Goal: Task Accomplishment & Management: Manage account settings

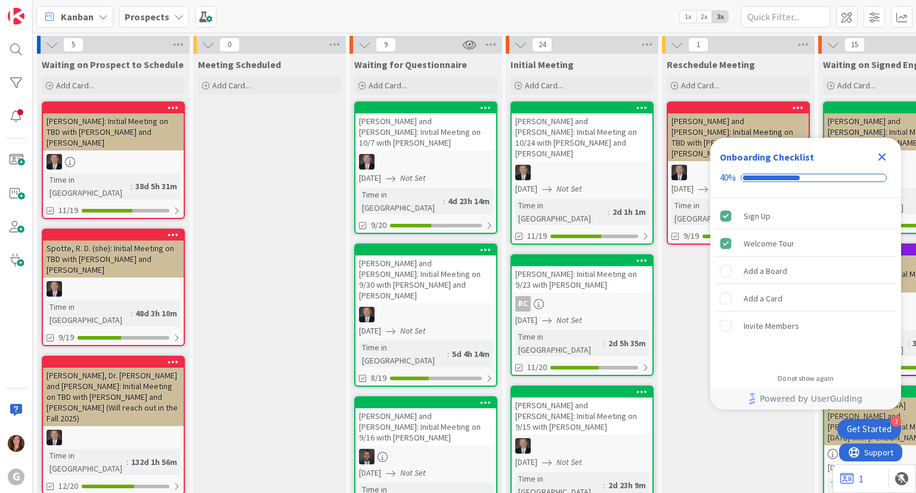
click at [165, 15] on b "Prospects" at bounding box center [147, 17] width 45 height 12
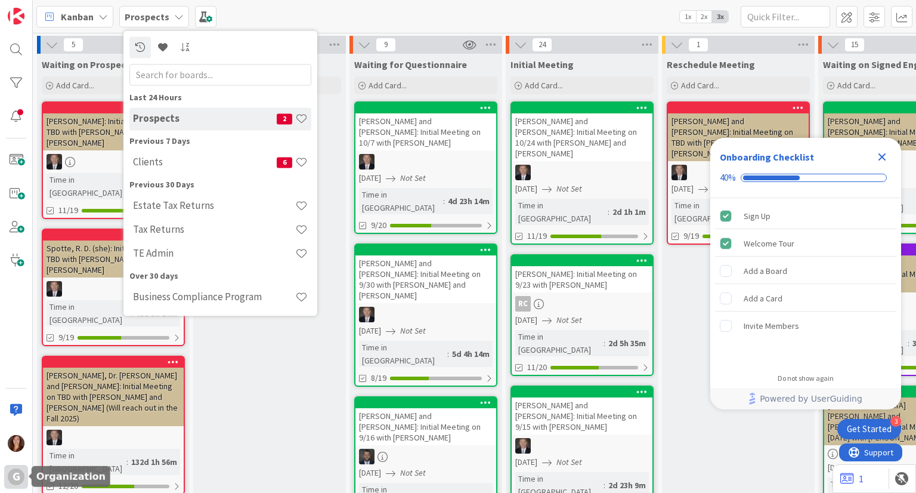
click at [14, 478] on div "G" at bounding box center [16, 476] width 17 height 17
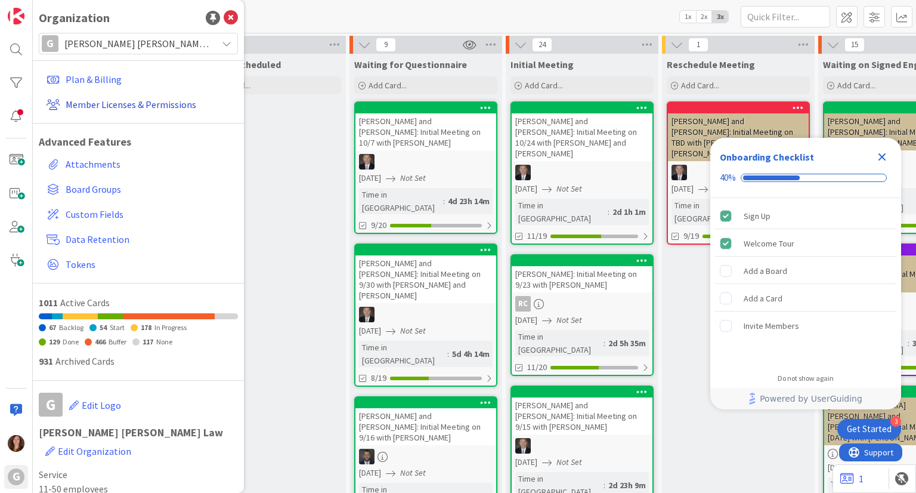
click at [145, 106] on link "Member Licenses & Permissions" at bounding box center [140, 104] width 196 height 21
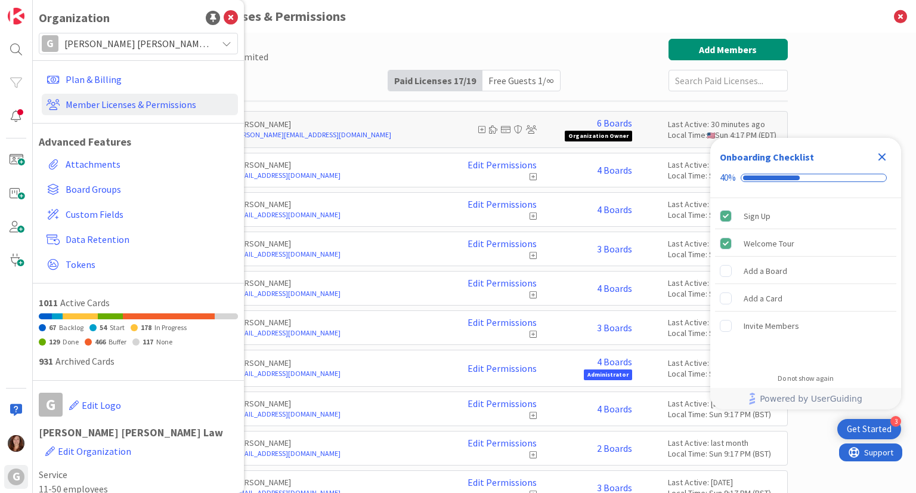
click at [877, 154] on icon "Close Checklist" at bounding box center [882, 157] width 14 height 14
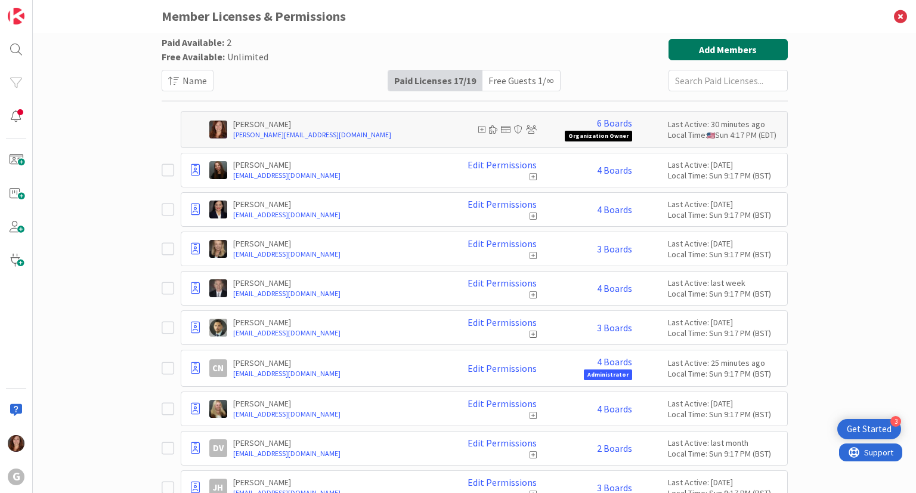
click at [748, 47] on button "Add Members" at bounding box center [727, 49] width 119 height 21
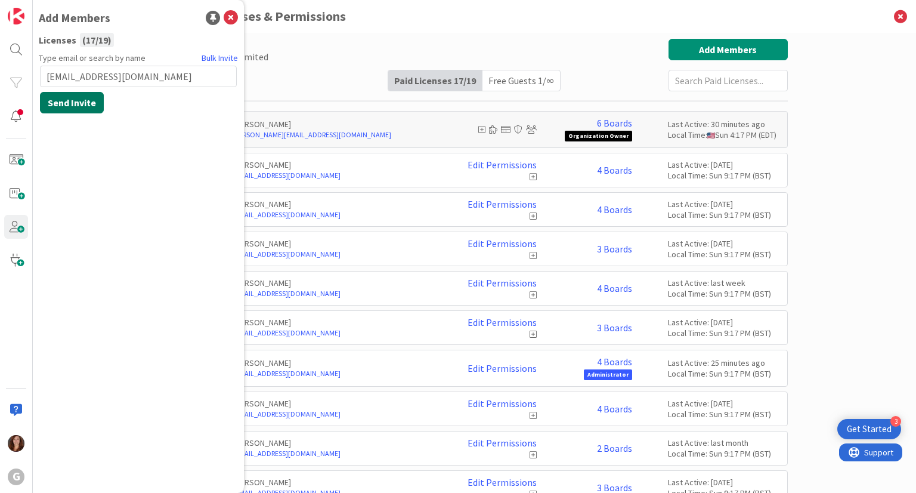
type input "[EMAIL_ADDRESS][DOMAIN_NAME]"
click at [50, 101] on button "Send Invite" at bounding box center [72, 102] width 64 height 21
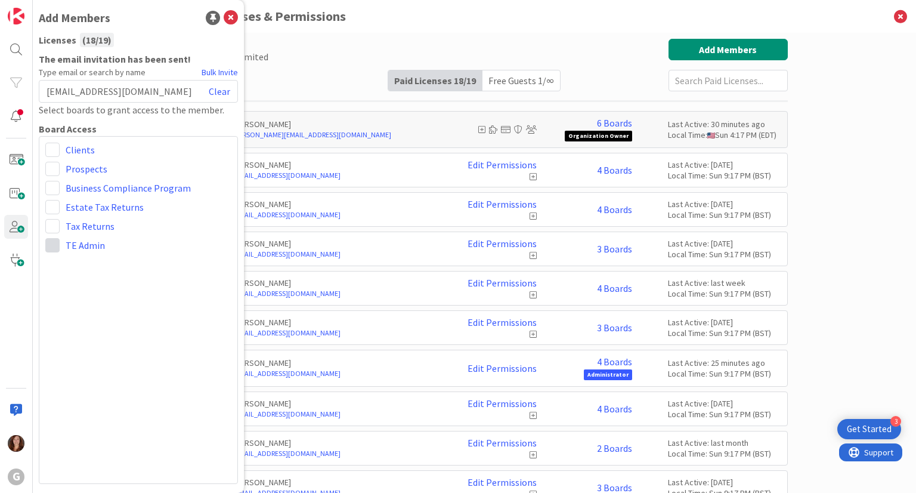
click at [51, 244] on span at bounding box center [52, 245] width 14 height 14
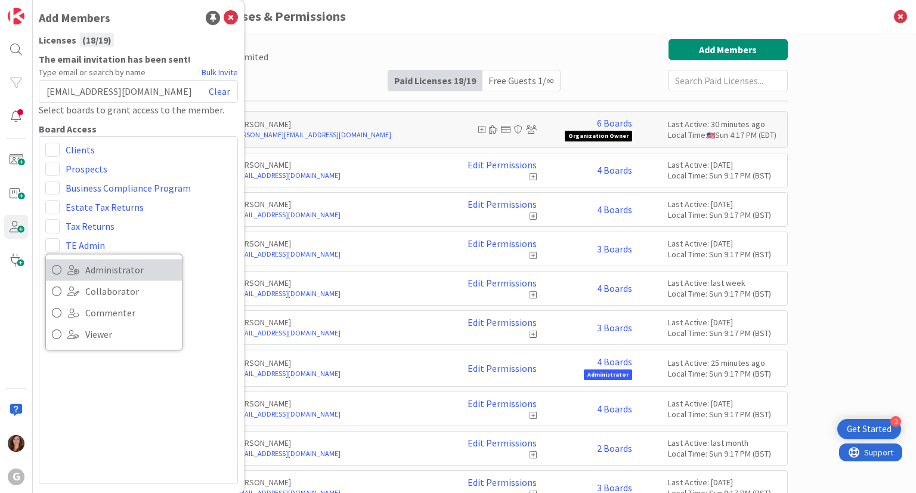
click at [59, 271] on icon at bounding box center [57, 270] width 10 height 18
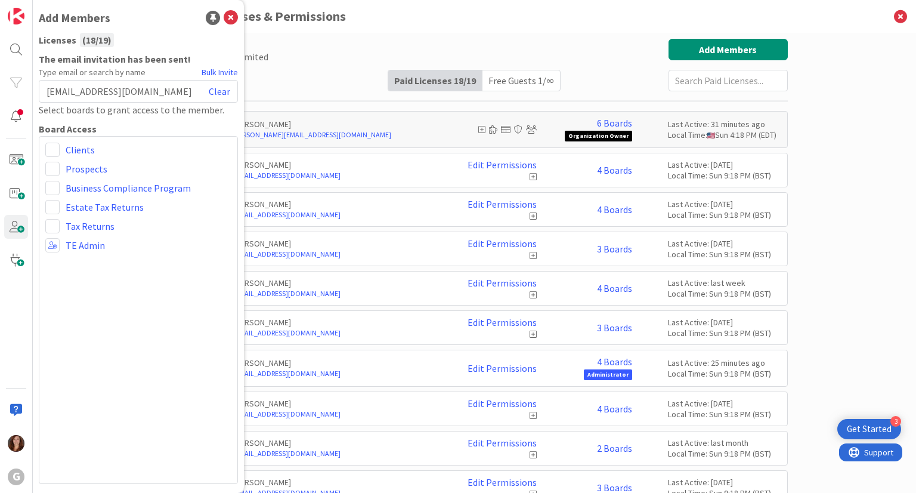
click at [165, 276] on div "Clients Prospects Business Compliance Program Estate Tax Returns Tax Returns Ad…" at bounding box center [138, 310] width 199 height 348
click at [174, 308] on div "Clients Prospects Business Compliance Program Estate Tax Returns Tax Returns Ad…" at bounding box center [138, 310] width 199 height 348
click at [229, 18] on icon at bounding box center [231, 18] width 14 height 14
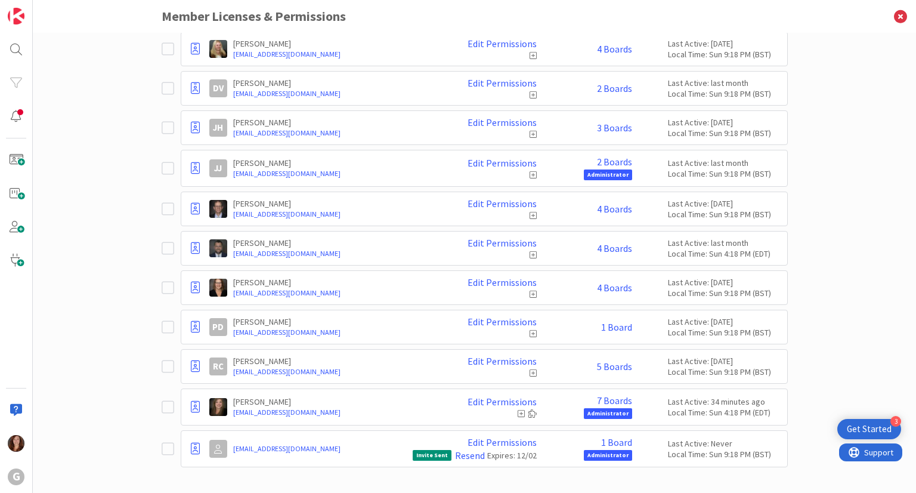
scroll to position [363, 0]
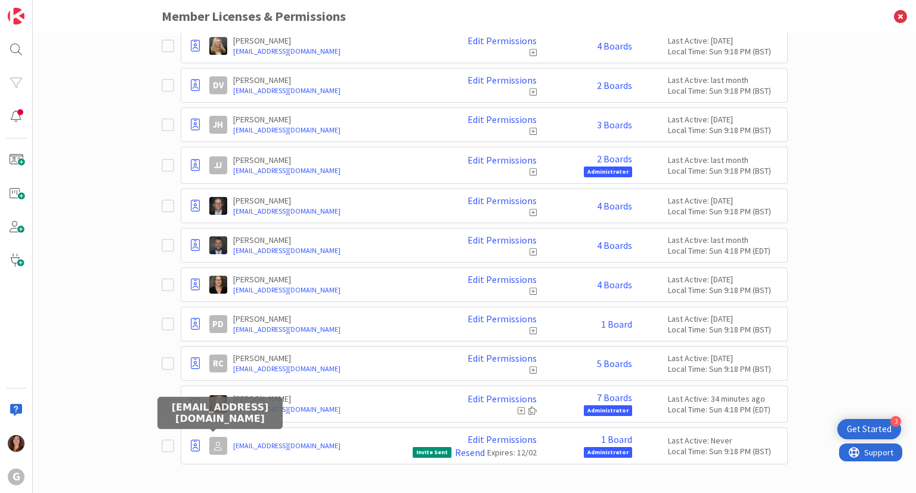
click at [209, 441] on div at bounding box center [218, 445] width 18 height 18
click at [191, 442] on icon at bounding box center [195, 445] width 9 height 12
click at [218, 444] on div at bounding box center [218, 445] width 18 height 18
click at [247, 443] on link "[EMAIL_ADDRESS][DOMAIN_NAME]" at bounding box center [320, 445] width 174 height 11
